Goal: Task Accomplishment & Management: Manage account settings

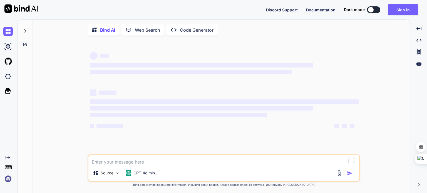
type textarea "x"
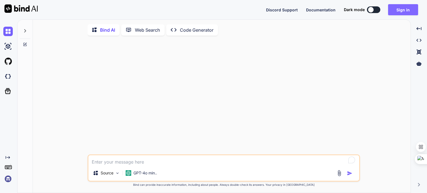
click at [400, 10] on button "Sign in" at bounding box center [403, 9] width 30 height 11
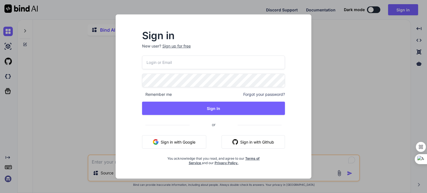
click at [193, 64] on input "email" at bounding box center [213, 63] width 143 height 14
paste input "[EMAIL_ADDRESS][DOMAIN_NAME]"
type input "[EMAIL_ADDRESS][DOMAIN_NAME]"
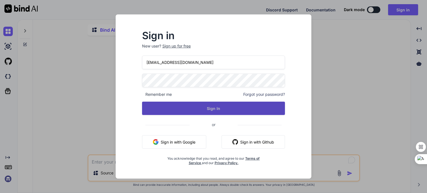
click at [172, 110] on button "Sign In" at bounding box center [213, 108] width 143 height 13
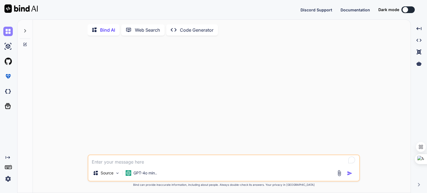
click at [3, 34] on img at bounding box center [7, 31] width 9 height 9
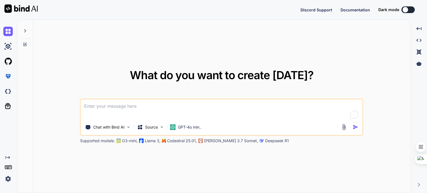
click at [404, 10] on div at bounding box center [405, 10] width 6 height 6
click at [411, 12] on div "Discord Support Documentation Dark mode Created with Pixso. Created with Pixso.…" at bounding box center [213, 96] width 427 height 193
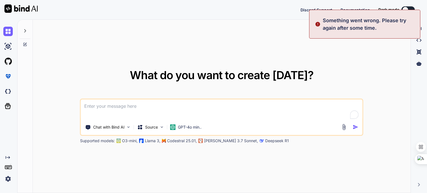
click at [406, 9] on div at bounding box center [405, 10] width 6 height 6
click at [395, 123] on div "What do you want to create [DATE]? Chat with Bind AI Source GPT-4o min.. Suppor…" at bounding box center [222, 107] width 378 height 174
click at [300, 8] on div "Discord Support Documentation Dark mode Created with Pixso." at bounding box center [213, 9] width 427 height 19
click at [314, 14] on div "Something went wrong. Please try again after some time." at bounding box center [364, 24] width 111 height 29
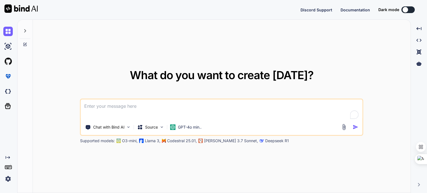
click at [304, 9] on span "Discord Support" at bounding box center [316, 10] width 32 height 5
click at [28, 10] on img at bounding box center [20, 8] width 33 height 8
click at [8, 178] on img at bounding box center [7, 178] width 9 height 9
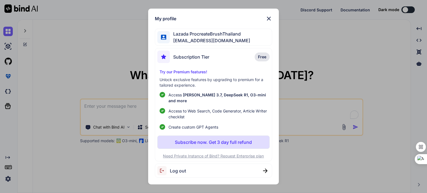
click at [232, 41] on span "lazadaprocreatebrushthailand-1@berrymail.cc" at bounding box center [210, 40] width 80 height 7
click at [255, 164] on div "Log out" at bounding box center [213, 171] width 117 height 14
type textarea "x"
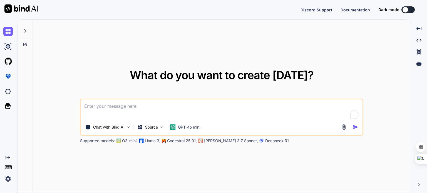
click at [9, 179] on img at bounding box center [7, 178] width 9 height 9
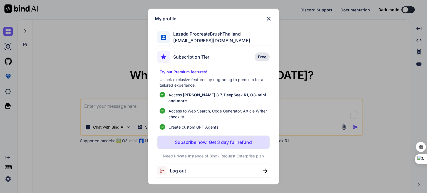
click at [170, 168] on span "Log out" at bounding box center [178, 171] width 16 height 7
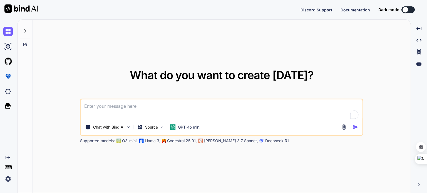
click at [9, 179] on img at bounding box center [7, 178] width 9 height 9
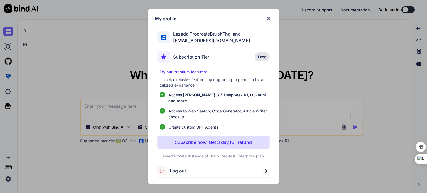
click at [90, 53] on div "My profile Lazada ProcreateBrushThailand lazadaprocreatebrushthailand-1@berryma…" at bounding box center [213, 96] width 427 height 193
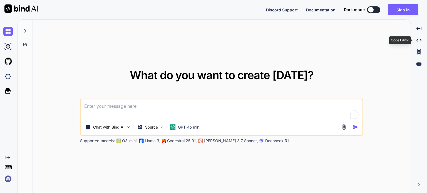
type textarea "x"
click at [395, 12] on button "Sign in" at bounding box center [403, 9] width 30 height 11
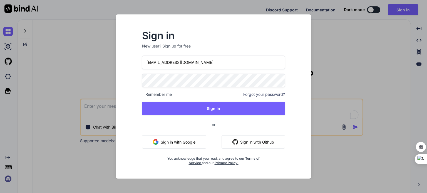
click at [204, 61] on input "[EMAIL_ADDRESS][DOMAIN_NAME]" at bounding box center [213, 63] width 143 height 14
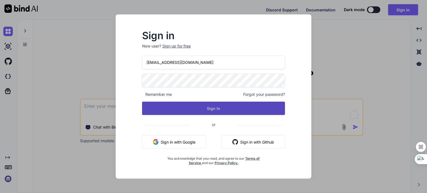
type input "[EMAIL_ADDRESS][DOMAIN_NAME]"
click at [215, 109] on button "Sign In" at bounding box center [213, 108] width 143 height 13
click at [218, 111] on button "Sign In" at bounding box center [213, 108] width 143 height 13
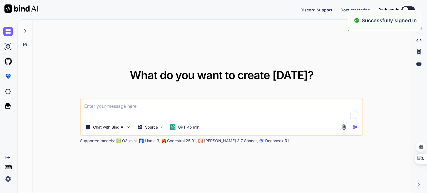
type textarea "x"
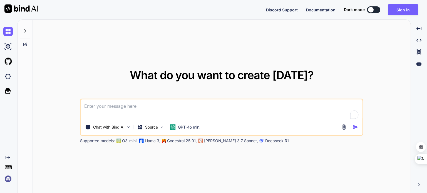
click at [53, 101] on div "What do you want to create today? Chat with Bind AI Source GPT-4o min.. Support…" at bounding box center [222, 107] width 378 height 174
type textarea "x"
click at [10, 182] on img at bounding box center [7, 178] width 9 height 9
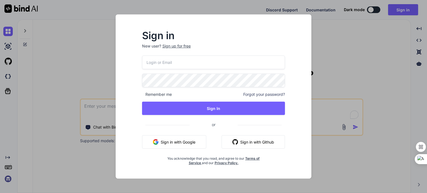
type input "[EMAIL_ADDRESS][DOMAIN_NAME]"
drag, startPoint x: 237, startPoint y: 64, endPoint x: 113, endPoint y: 58, distance: 123.6
click at [103, 59] on div "Sign in New user? Sign up for free [EMAIL_ADDRESS][DOMAIN_NAME] Remember me For…" at bounding box center [213, 96] width 427 height 193
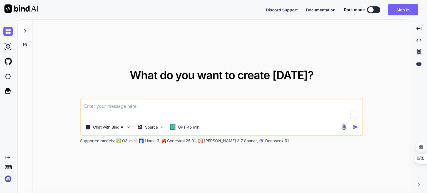
click at [11, 176] on img at bounding box center [7, 178] width 9 height 9
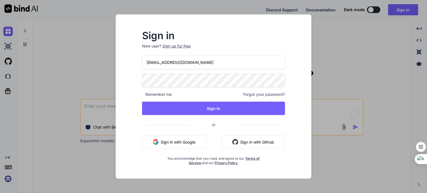
click at [204, 63] on input "[EMAIL_ADDRESS][DOMAIN_NAME]" at bounding box center [213, 63] width 143 height 14
paste input "email"
type input "[EMAIL_ADDRESS][DOMAIN_NAME]"
click at [287, 118] on div "Sign in New user? Sign up for free [EMAIL_ADDRESS][DOMAIN_NAME] Remember me For…" at bounding box center [213, 98] width 161 height 134
click at [267, 99] on div "[EMAIL_ADDRESS][DOMAIN_NAME] Remember me Forgot your password? Sign In or Sign …" at bounding box center [213, 111] width 143 height 110
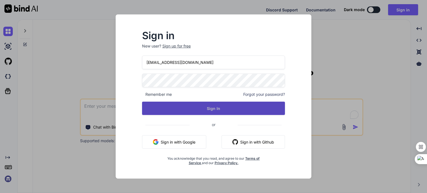
click at [270, 112] on button "Sign In" at bounding box center [213, 108] width 143 height 13
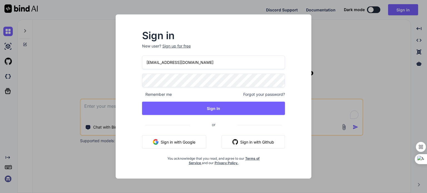
click at [48, 71] on div "Sign in New user? Sign up for free [EMAIL_ADDRESS][DOMAIN_NAME] Remember me For…" at bounding box center [213, 96] width 427 height 193
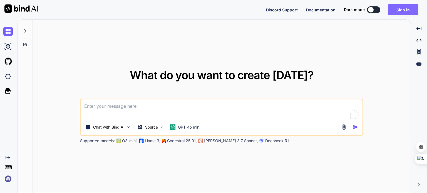
click at [402, 13] on button "Sign in" at bounding box center [403, 9] width 30 height 11
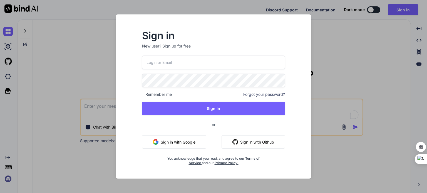
type input "[EMAIL_ADDRESS][DOMAIN_NAME]"
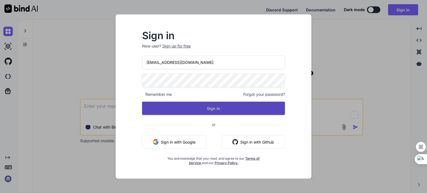
click at [142, 105] on button "Sign In" at bounding box center [213, 108] width 143 height 13
click at [153, 106] on button "Sign In" at bounding box center [213, 108] width 143 height 13
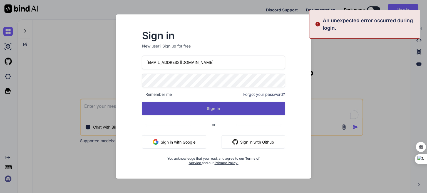
click at [153, 106] on button "Sign In" at bounding box center [213, 108] width 143 height 13
click at [158, 108] on button "Sign In" at bounding box center [213, 108] width 143 height 13
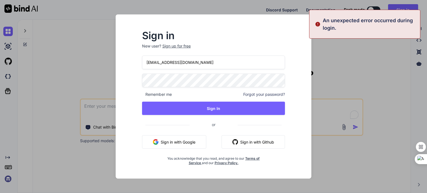
drag, startPoint x: 341, startPoint y: 73, endPoint x: 316, endPoint y: 40, distance: 41.5
click at [335, 67] on div "Sign in New user? Sign up for free [EMAIL_ADDRESS][DOMAIN_NAME] Remember me For…" at bounding box center [213, 96] width 427 height 193
